Goal: Task Accomplishment & Management: Use online tool/utility

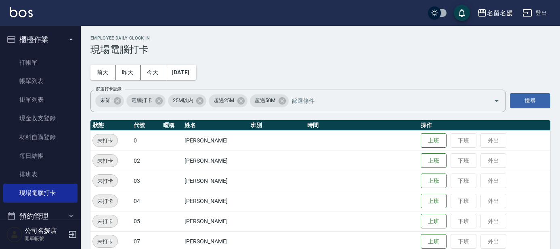
scroll to position [335, 0]
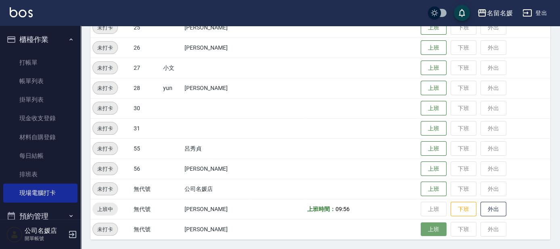
click at [433, 229] on button "上班" at bounding box center [434, 230] width 26 height 14
click at [426, 226] on button "上班" at bounding box center [434, 230] width 26 height 14
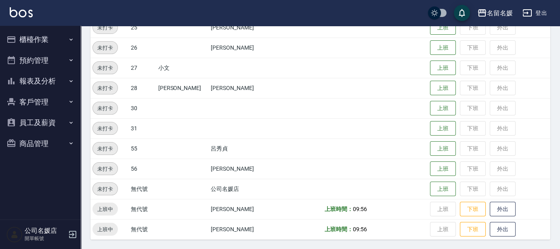
scroll to position [152, 0]
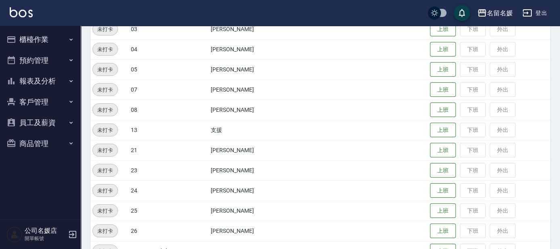
drag, startPoint x: 62, startPoint y: 49, endPoint x: 51, endPoint y: 46, distance: 10.9
click at [61, 48] on button "櫃檯作業" at bounding box center [40, 39] width 74 height 21
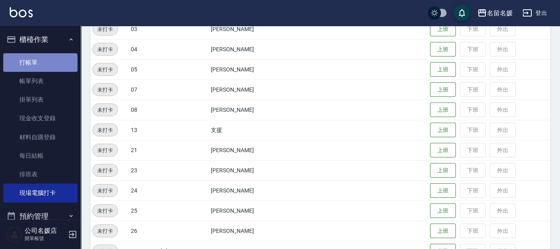
click at [40, 67] on link "打帳單" at bounding box center [40, 62] width 74 height 19
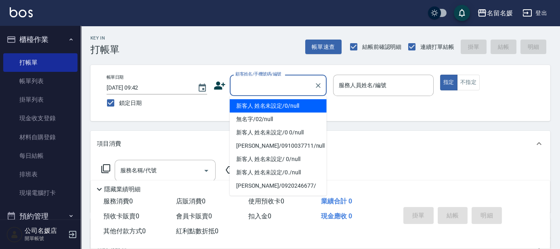
type input "0"
type input "新客人 姓名未設定/0/null"
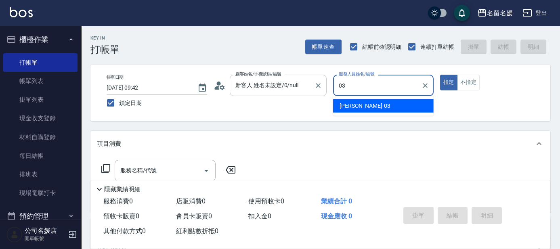
type input "03"
type button "true"
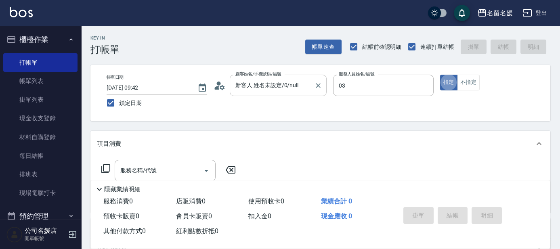
type input "蔡依芳-03"
type input "2"
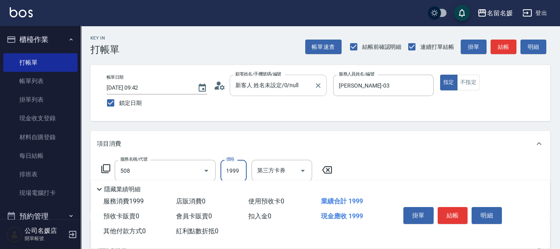
type input "洗+剪+染(508)"
type input "2500"
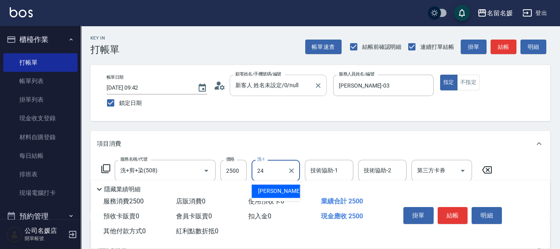
type input "張家惠-24"
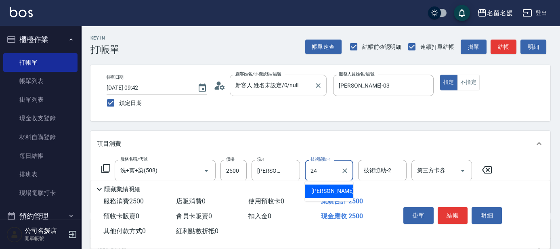
type input "張家惠-24"
type input "(芙)蘆薈髮膜套卡(自材)(639)"
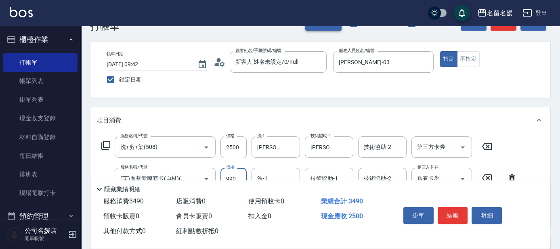
scroll to position [36, 0]
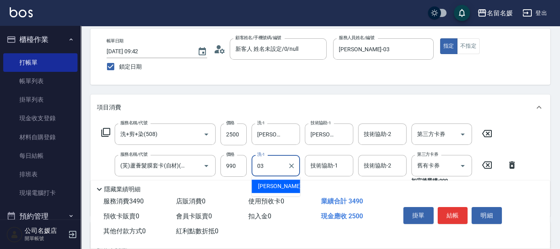
type input "蔡依芳-03"
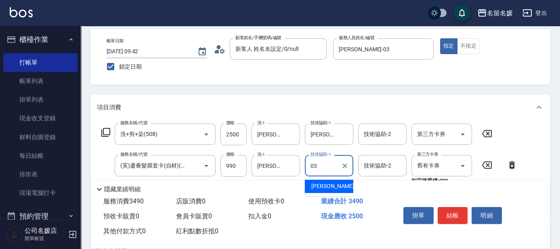
type input "蔡依芳-03"
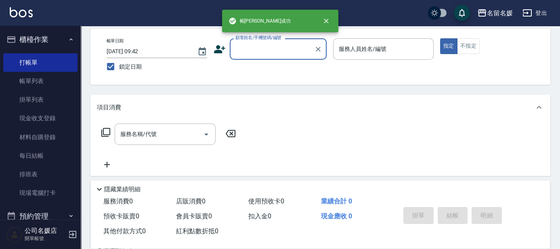
scroll to position [0, 0]
